Goal: Information Seeking & Learning: Learn about a topic

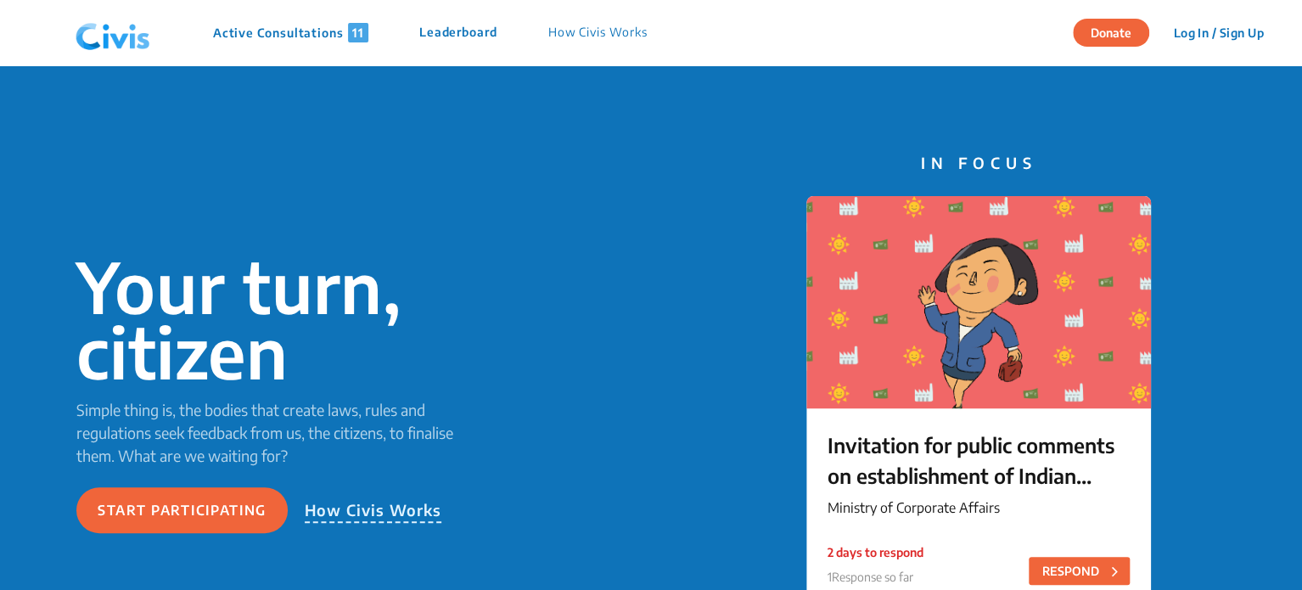
click at [280, 26] on p "Active Consultations 11" at bounding box center [290, 33] width 155 height 20
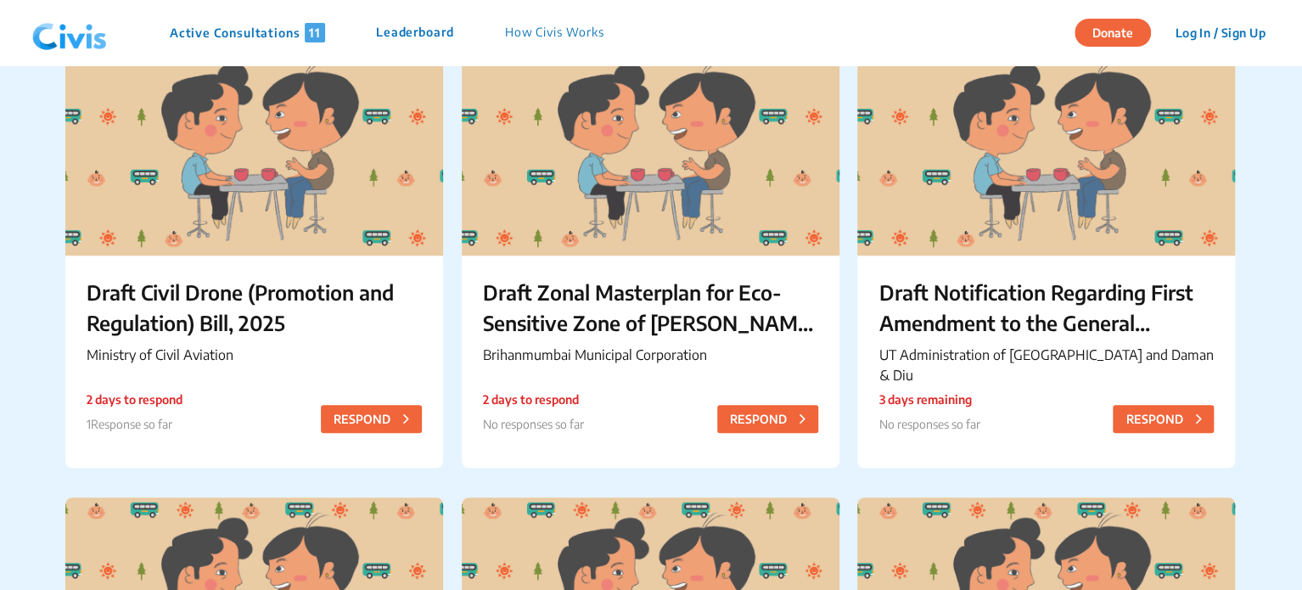
scroll to position [548, 0]
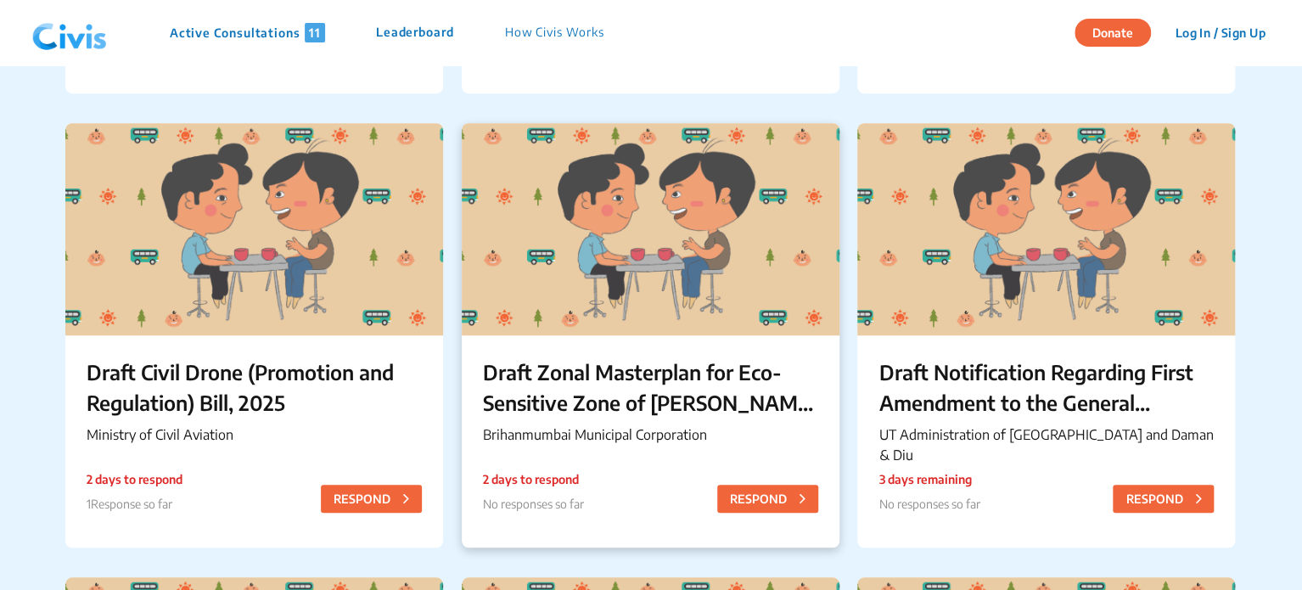
click at [679, 339] on div "Draft Zonal Masterplan for Eco- Sensitive Zone of [PERSON_NAME][GEOGRAPHIC_DATA…" at bounding box center [651, 404] width 378 height 138
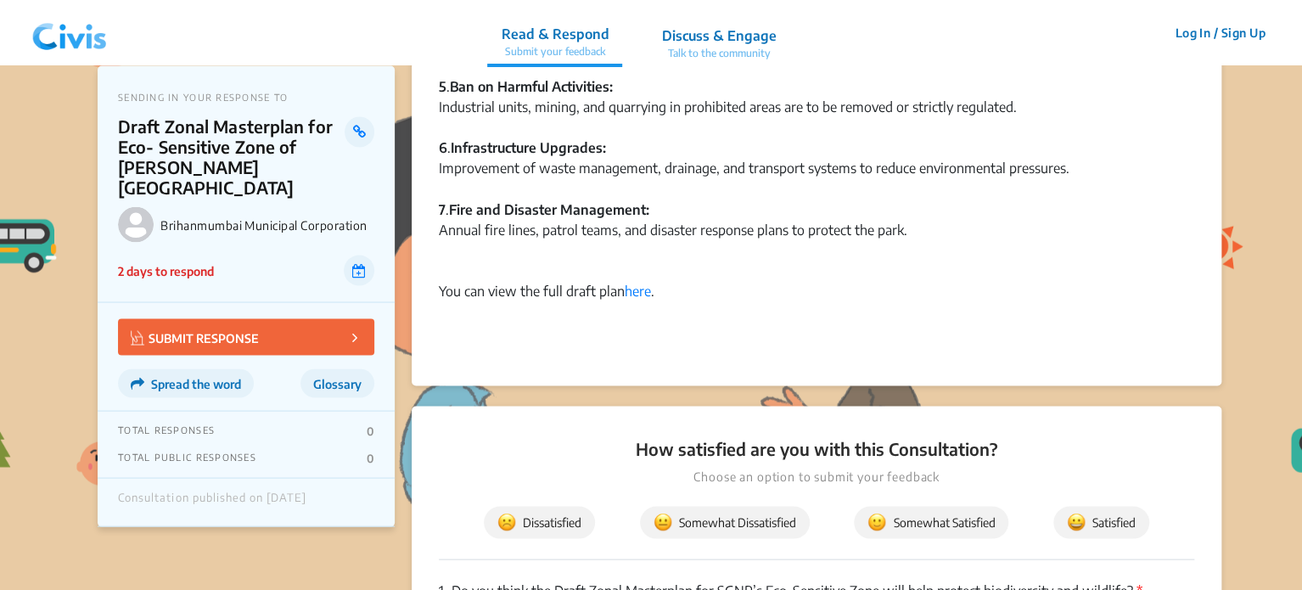
scroll to position [1426, 0]
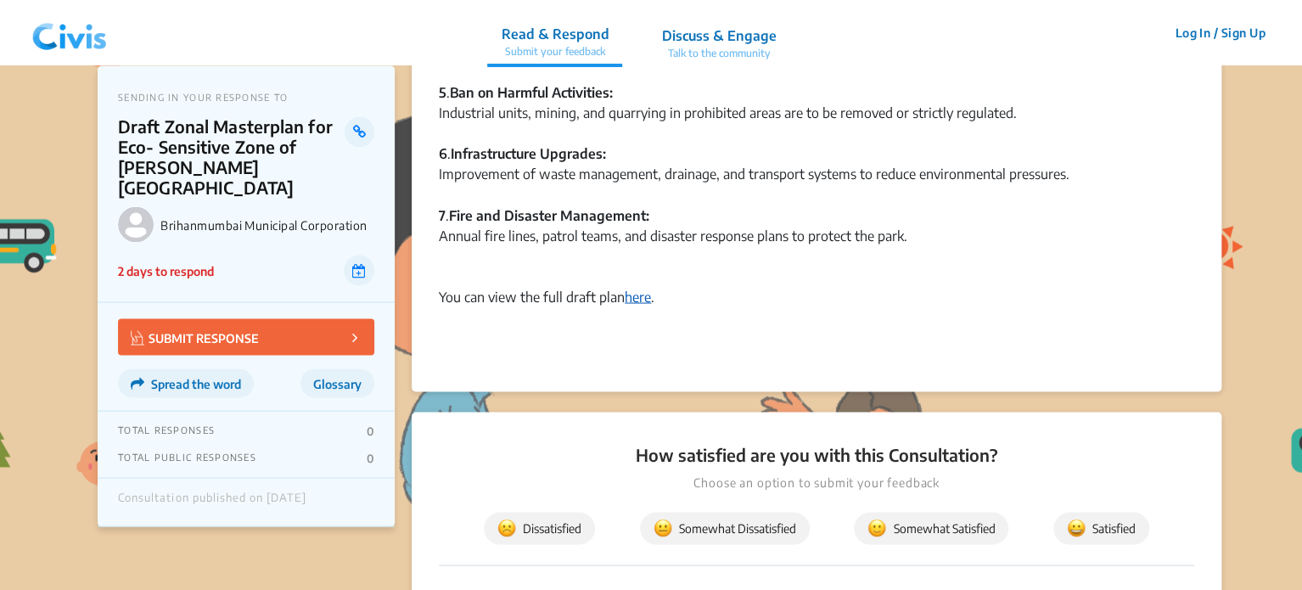
click at [646, 298] on link "here" at bounding box center [638, 296] width 26 height 17
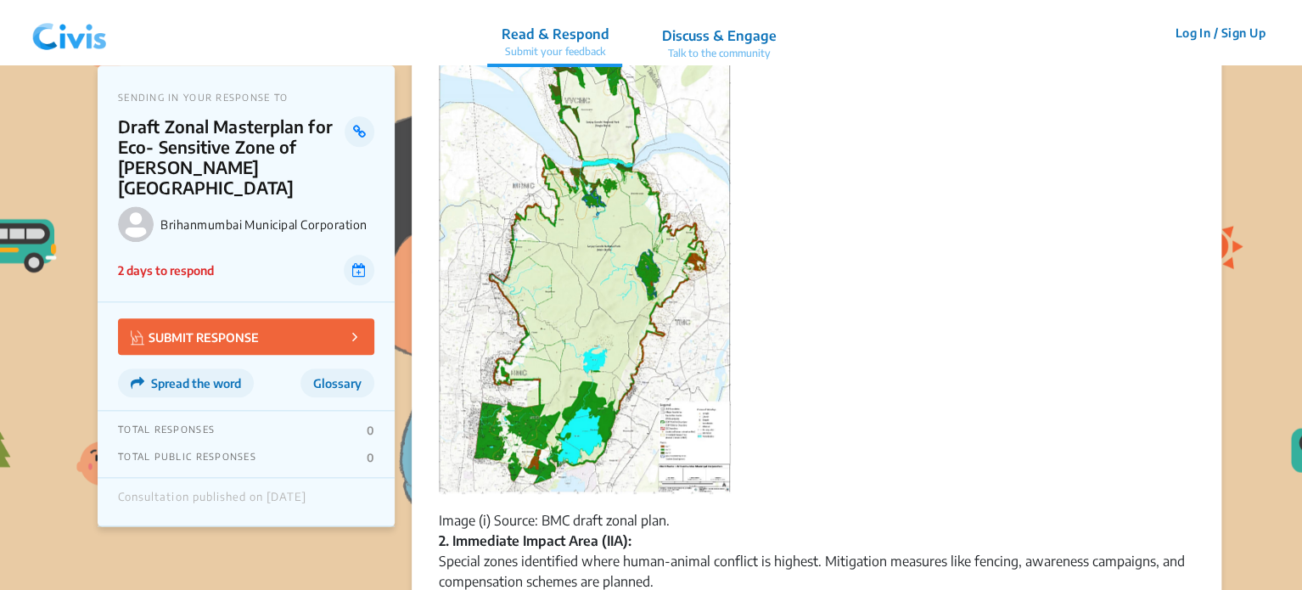
scroll to position [744, 0]
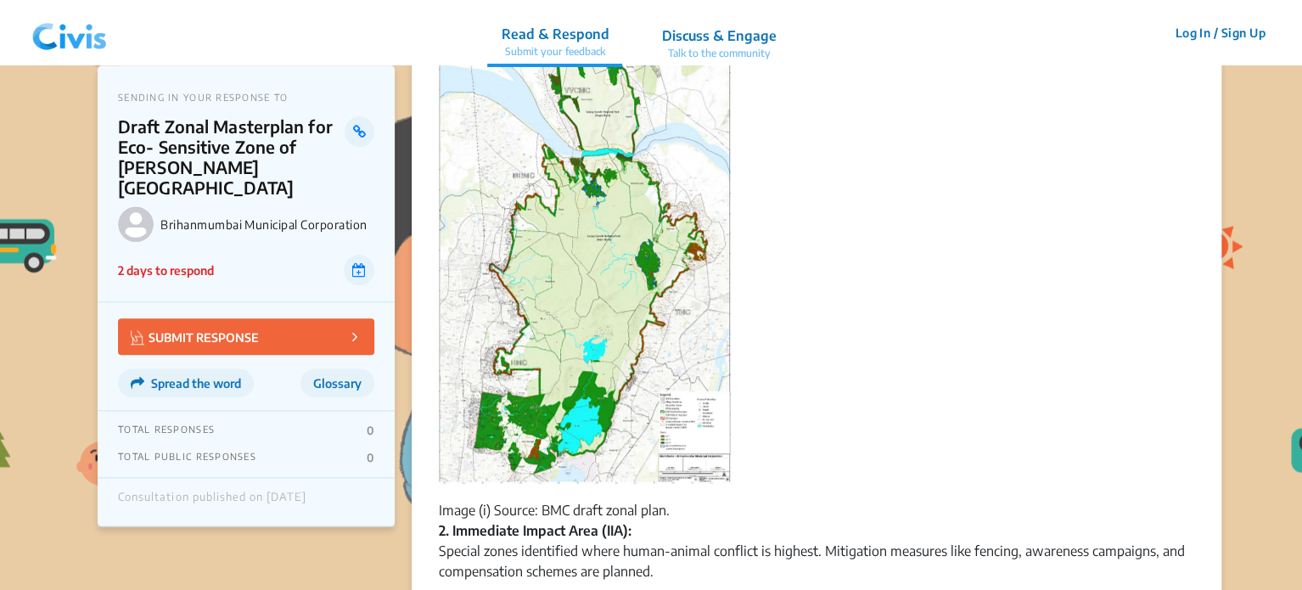
click at [754, 366] on div "Image (i) Source: BMC draft zonal plan." at bounding box center [817, 272] width 756 height 495
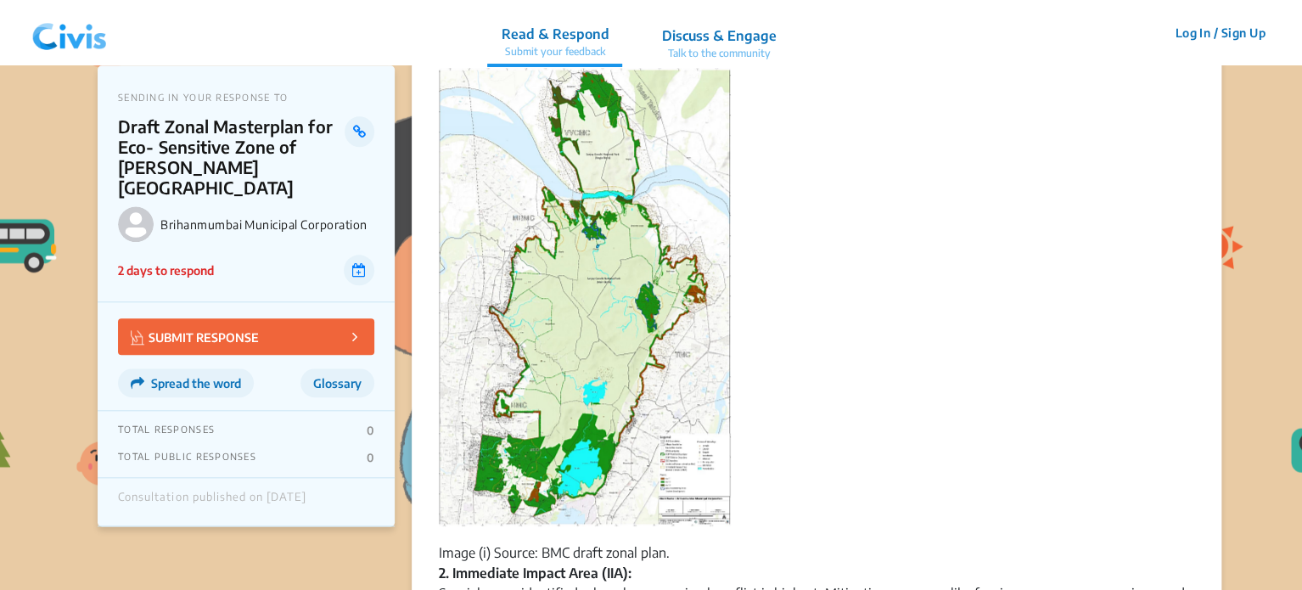
scroll to position [700, 0]
click at [659, 334] on img at bounding box center [585, 300] width 292 height 461
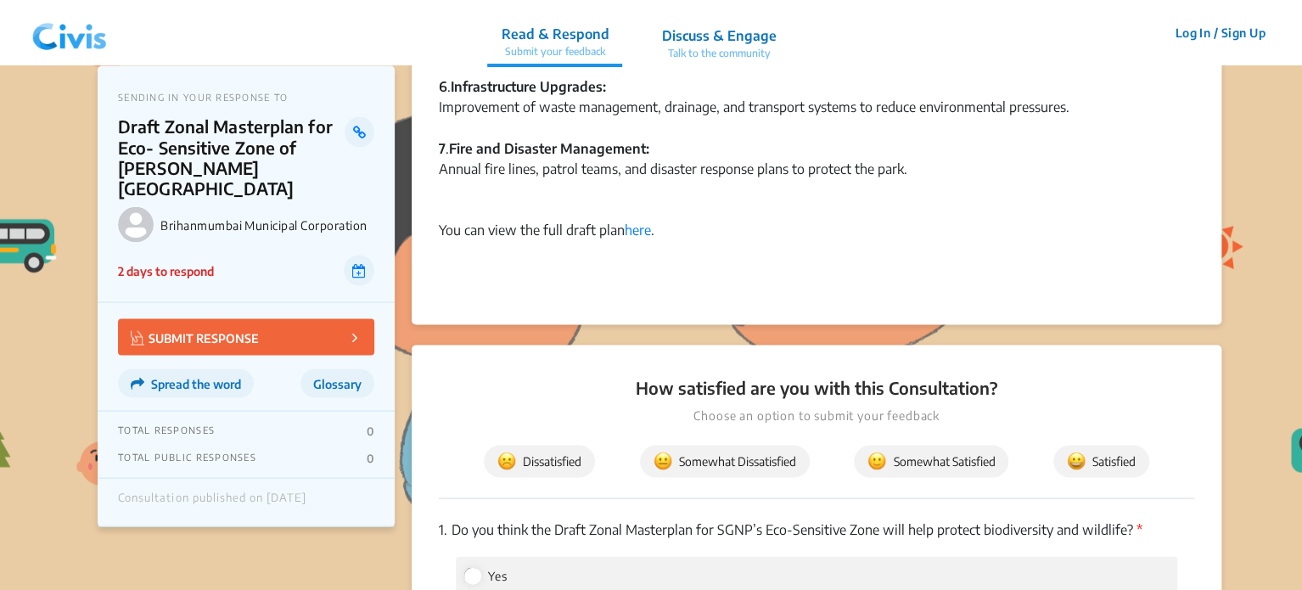
scroll to position [1438, 0]
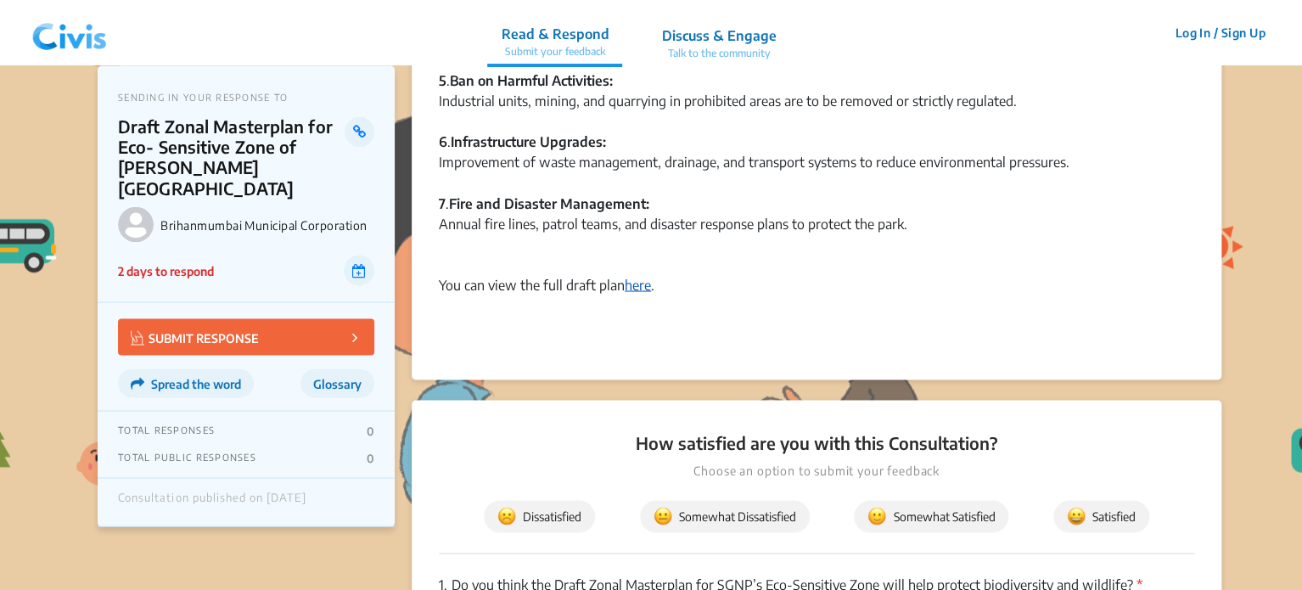
click at [637, 283] on link "here" at bounding box center [638, 284] width 26 height 17
